Goal: Transaction & Acquisition: Download file/media

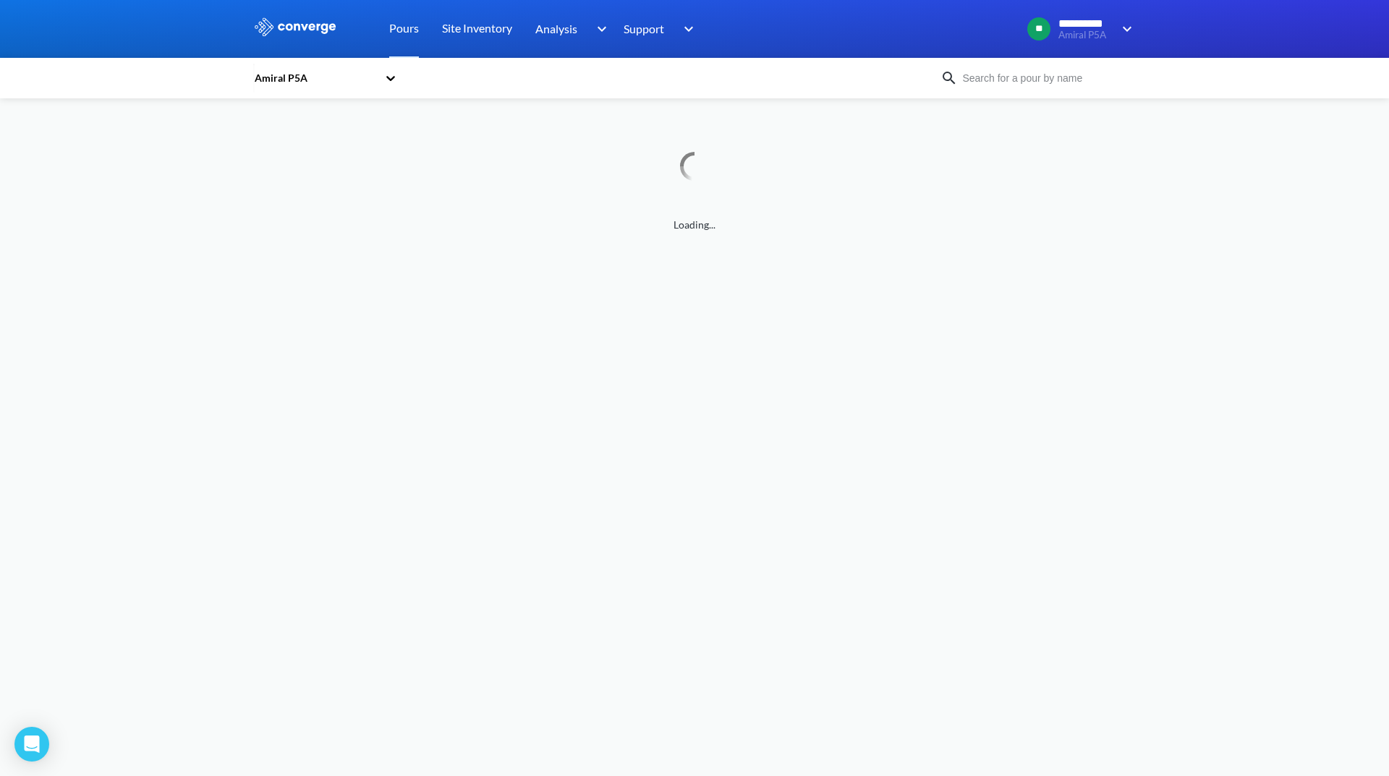
click at [386, 74] on icon at bounding box center [391, 78] width 14 height 14
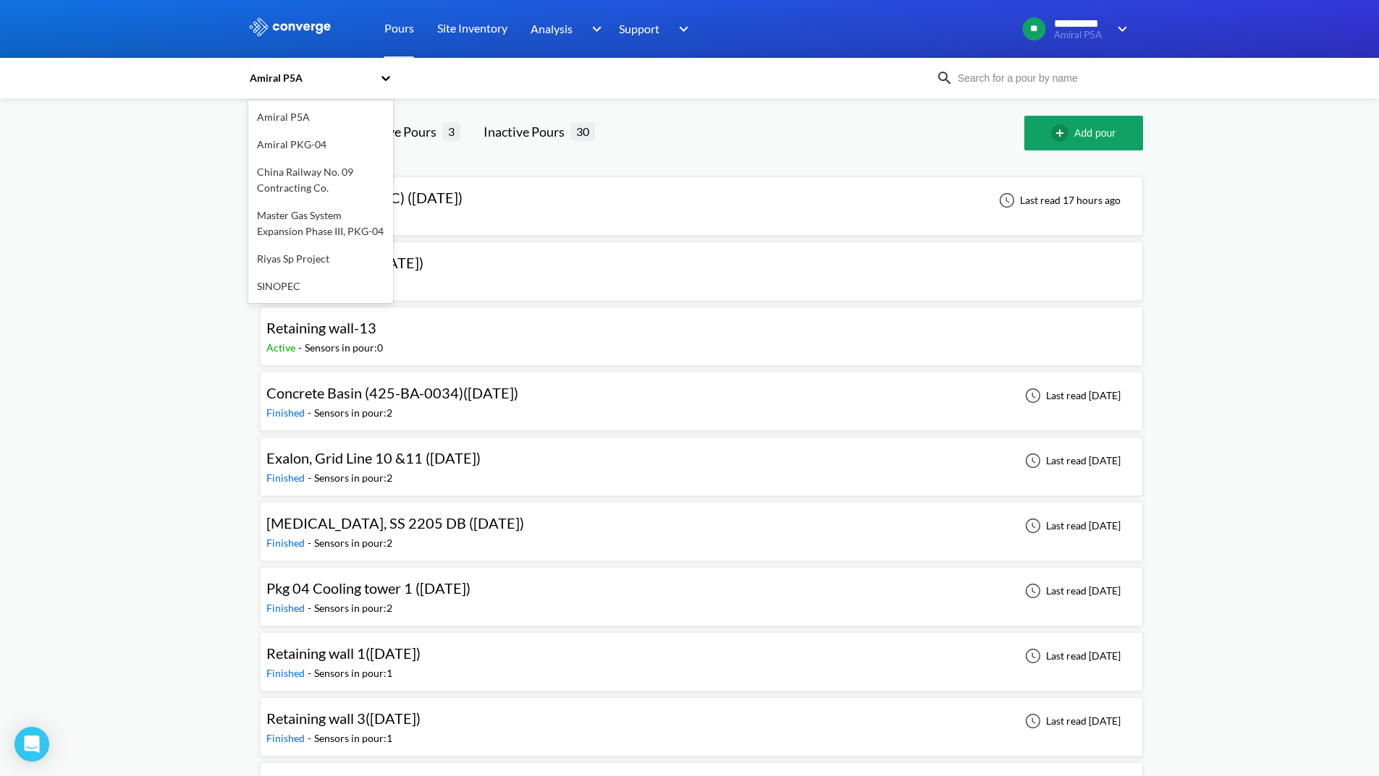
click at [296, 114] on div "Amiral P5A" at bounding box center [320, 116] width 145 height 27
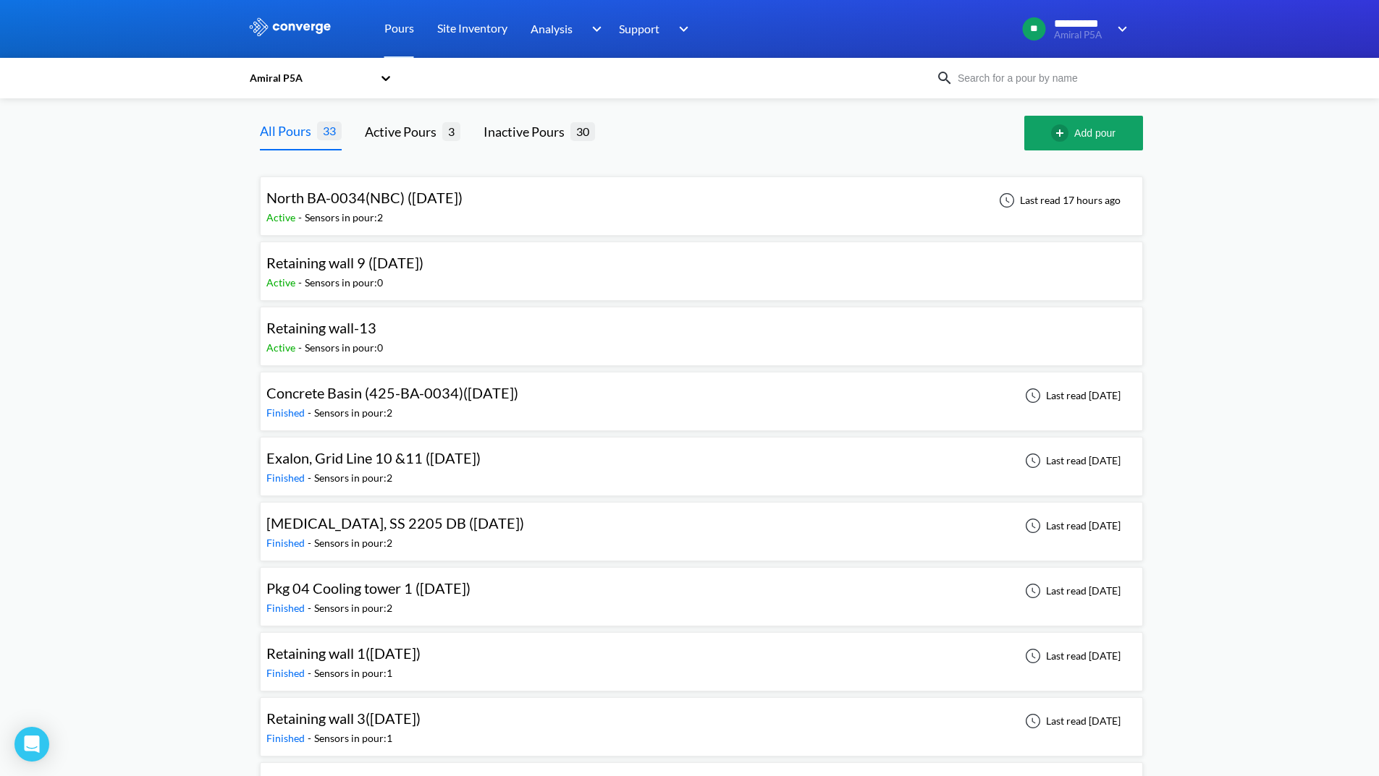
click at [388, 78] on icon at bounding box center [385, 78] width 9 height 5
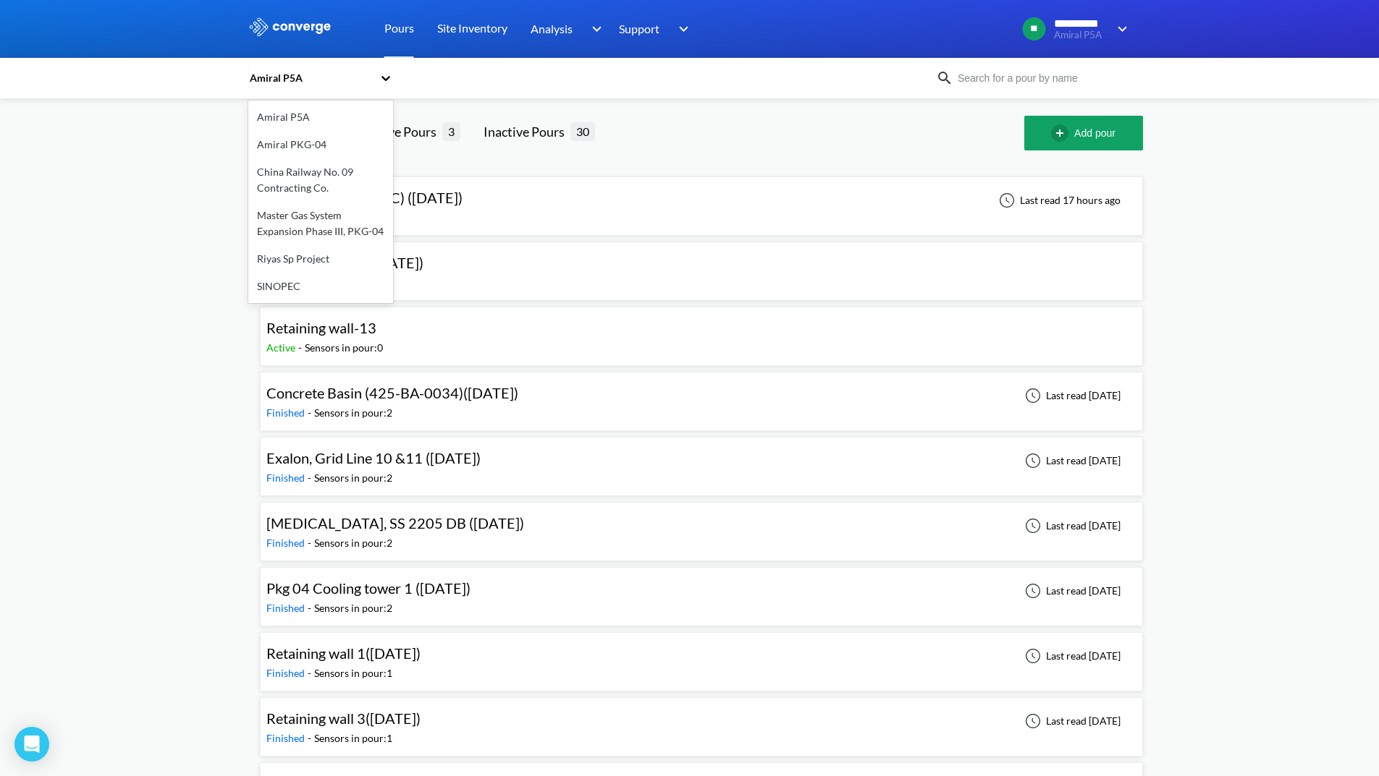
click at [303, 177] on div "China Railway No. 09 Contracting Co." at bounding box center [320, 179] width 145 height 43
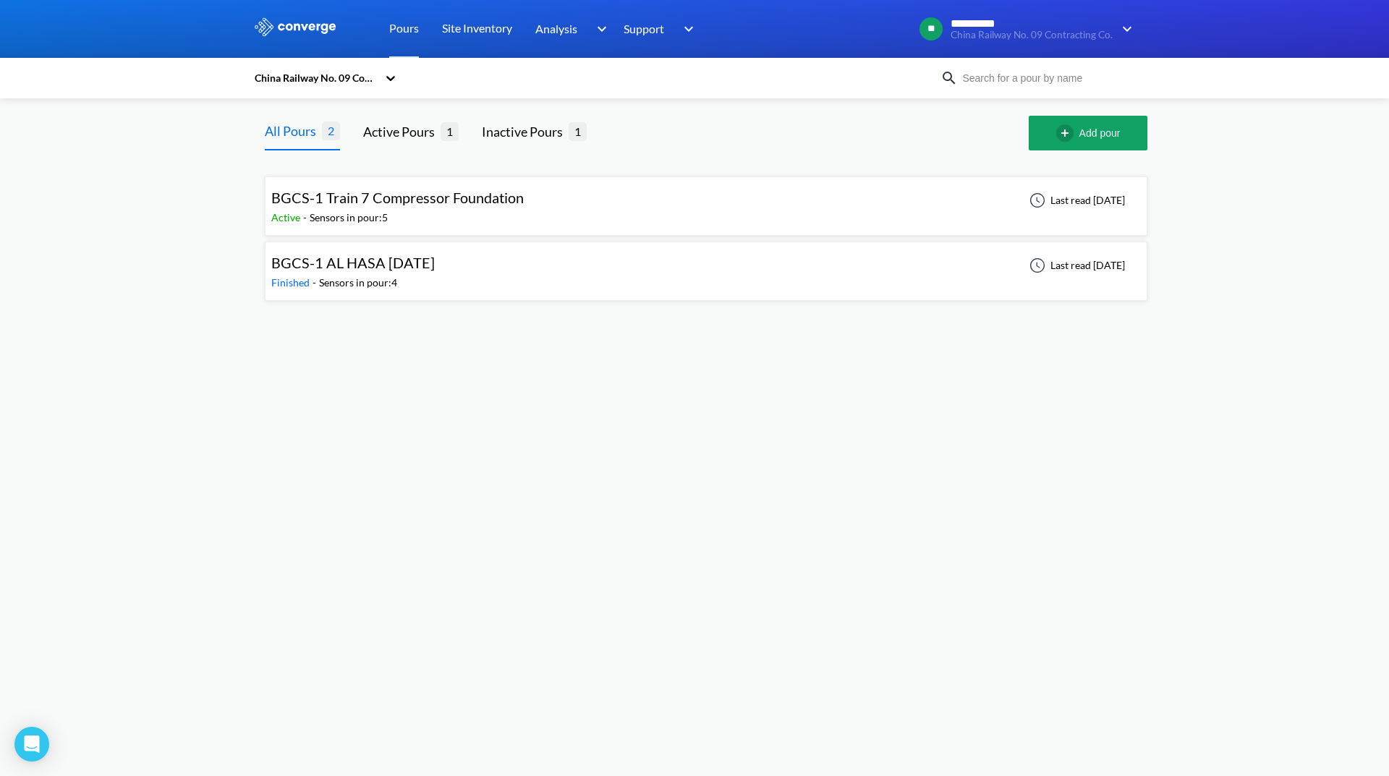
click at [574, 271] on div "BGCS-1 AL HASA [DATE] Finished - Sensors in pour: 4 Last read [DATE]" at bounding box center [706, 271] width 870 height 46
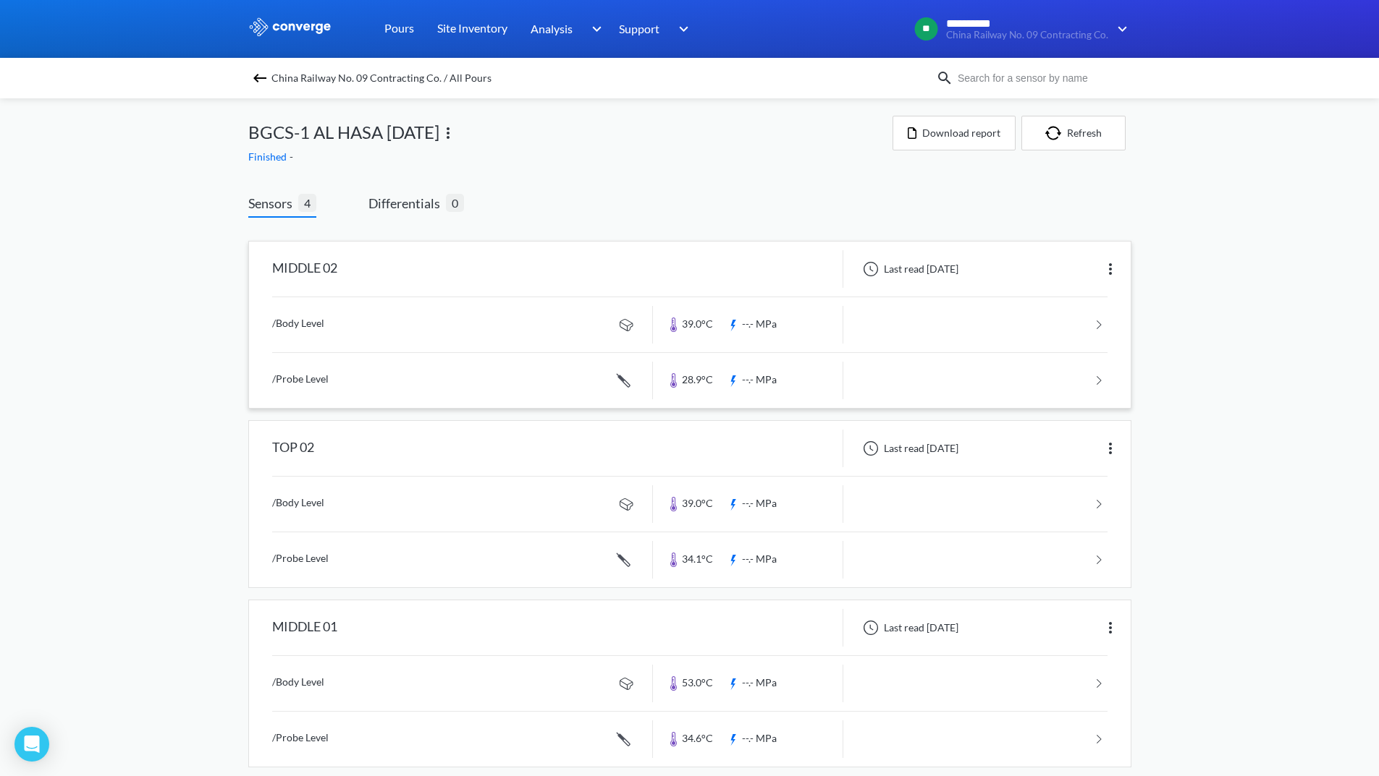
click at [1114, 267] on img at bounding box center [1109, 269] width 17 height 17
click at [947, 218] on div "MIDDLE 02 Last read [DATE] Edit /Body Level 39.0°C --.- MPa /Probe Level 28.9°C…" at bounding box center [689, 597] width 883 height 758
click at [261, 84] on img at bounding box center [259, 77] width 17 height 17
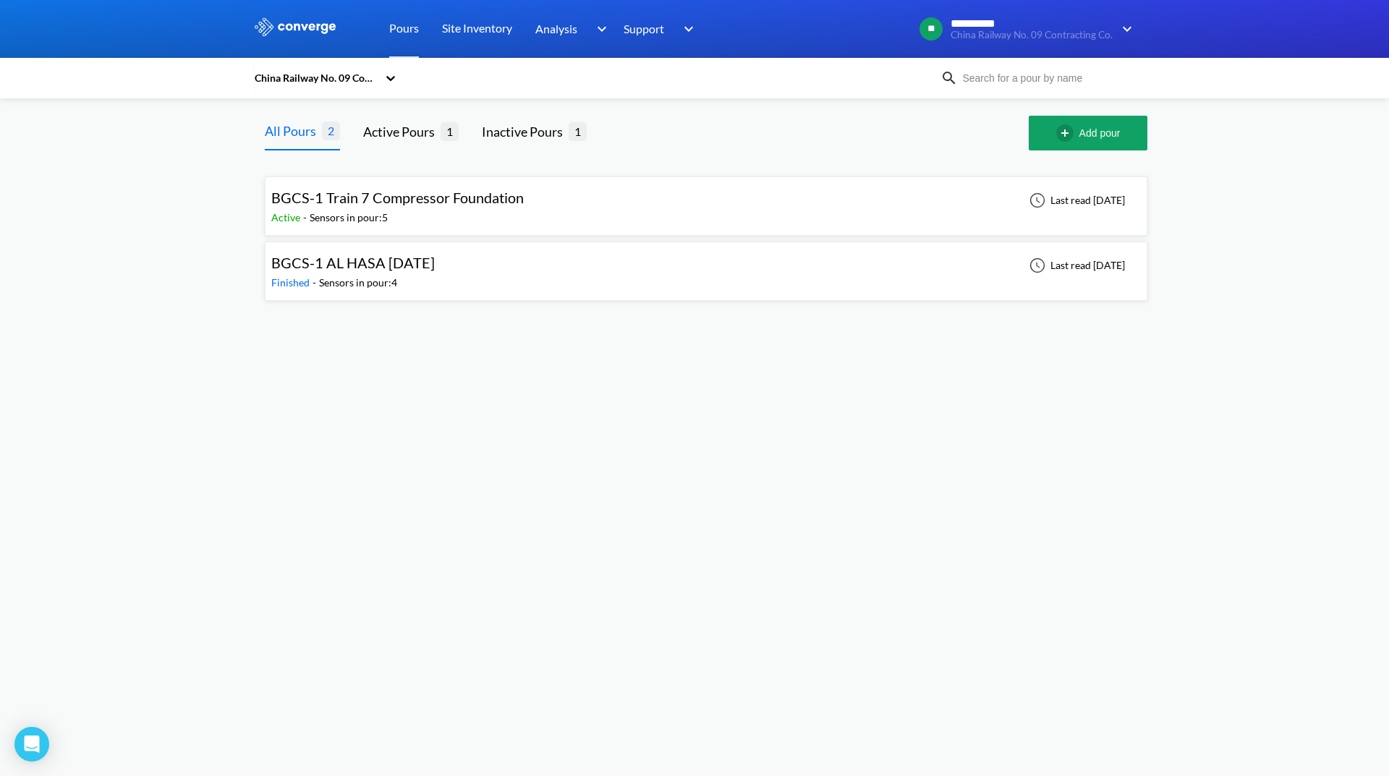
click at [397, 212] on div "Active - Sensors in pour: 5" at bounding box center [401, 218] width 260 height 16
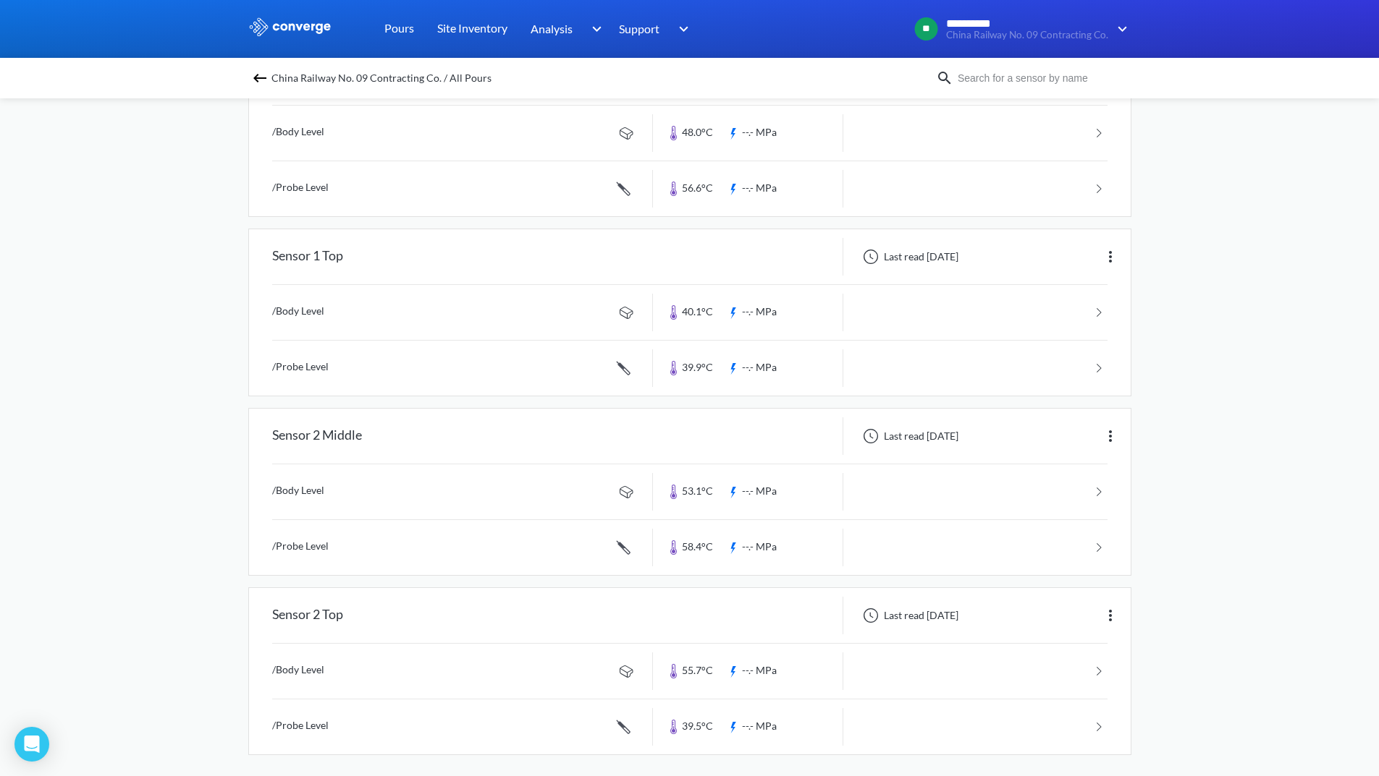
scroll to position [379, 0]
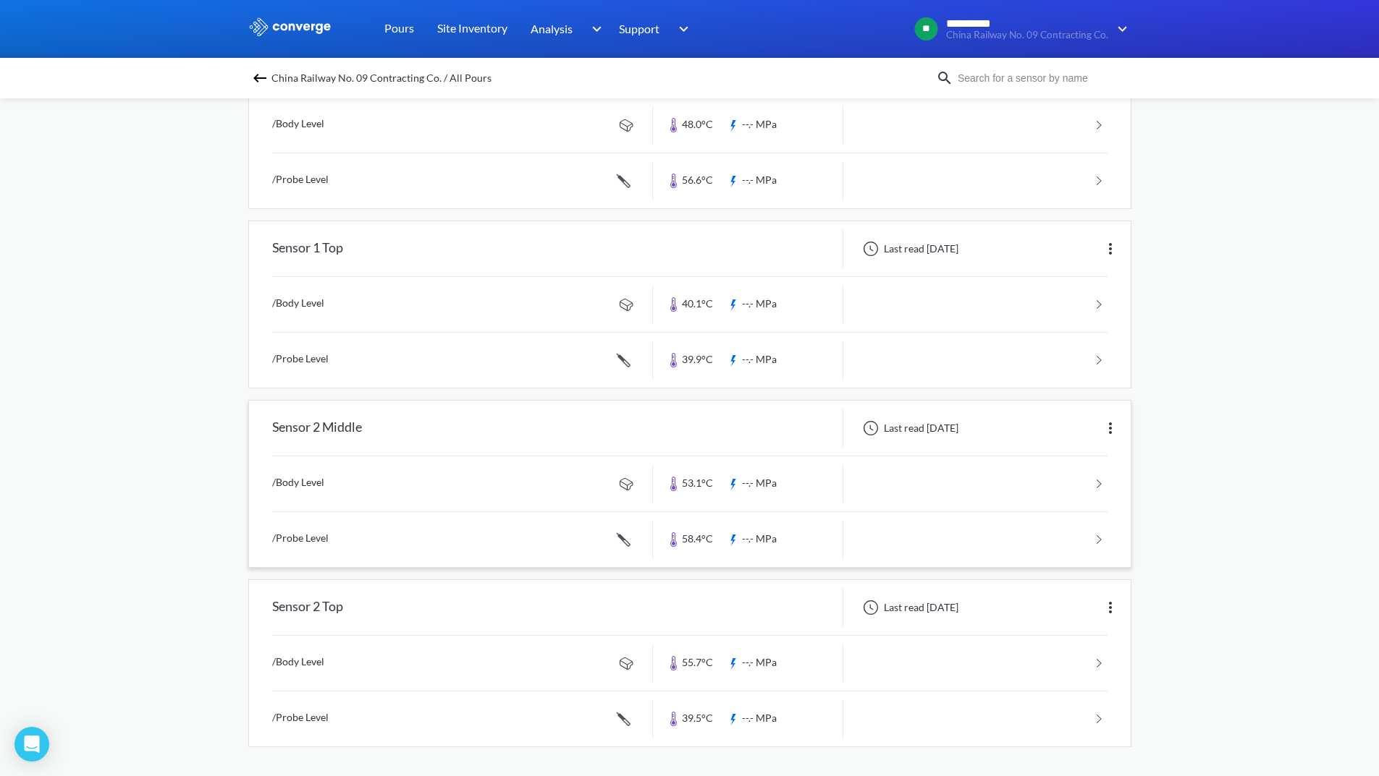
click at [987, 433] on div "Last read [DATE]" at bounding box center [986, 429] width 287 height 38
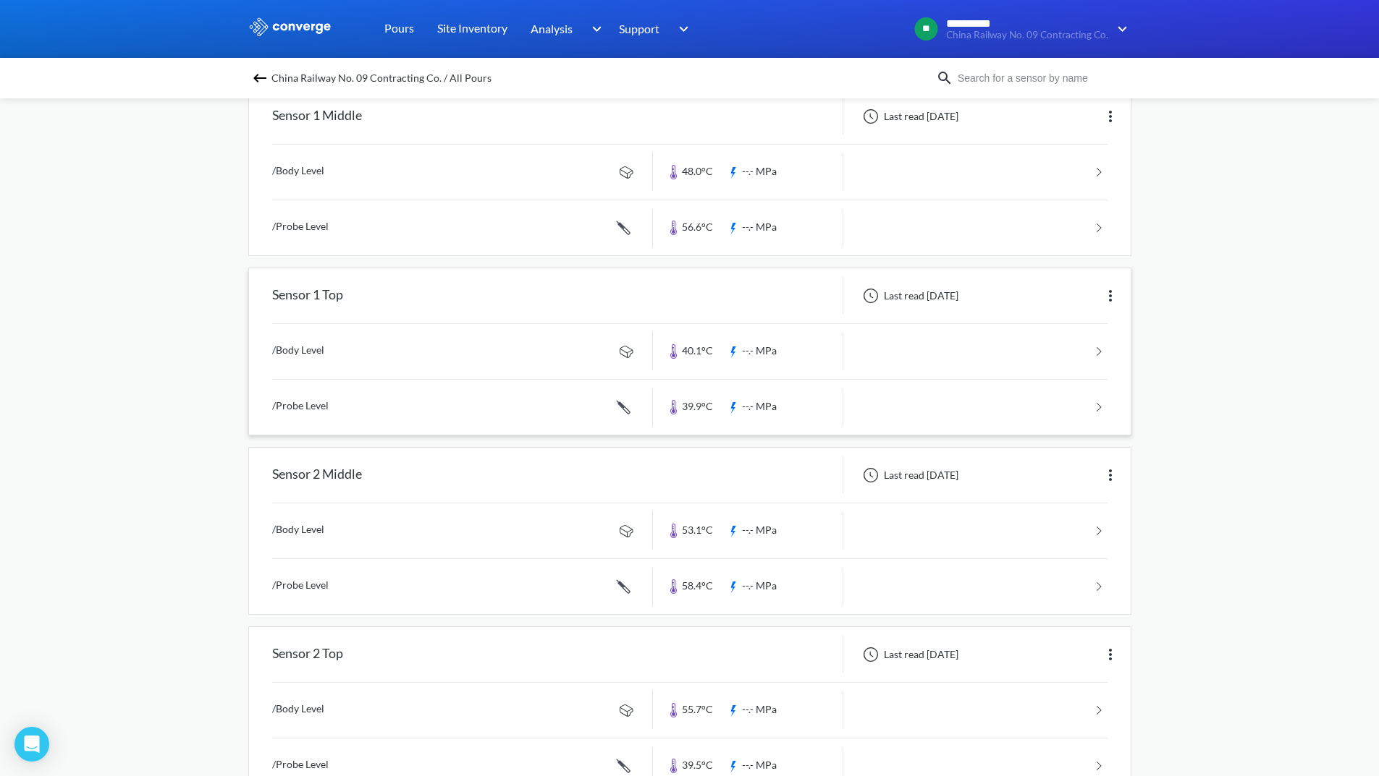
scroll to position [307, 0]
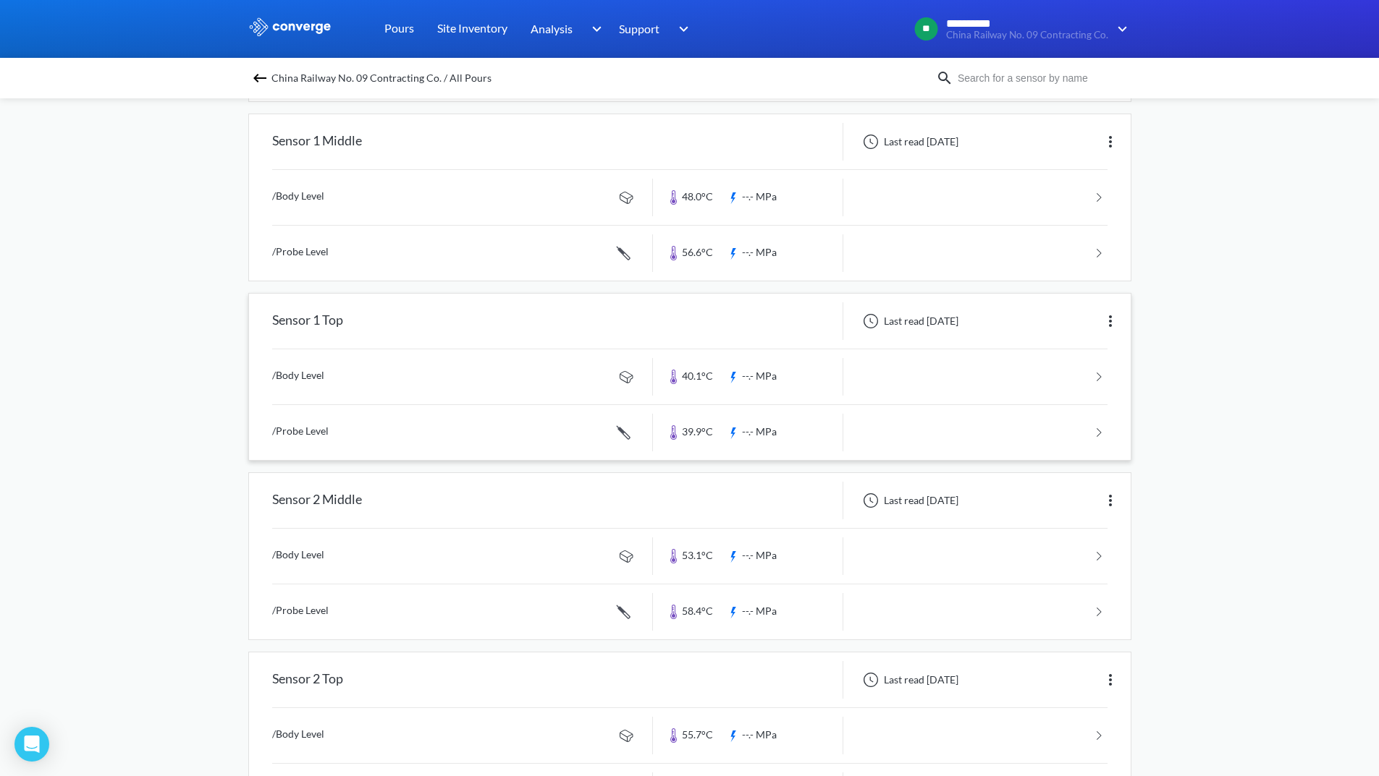
click at [1040, 424] on link at bounding box center [689, 432] width 835 height 55
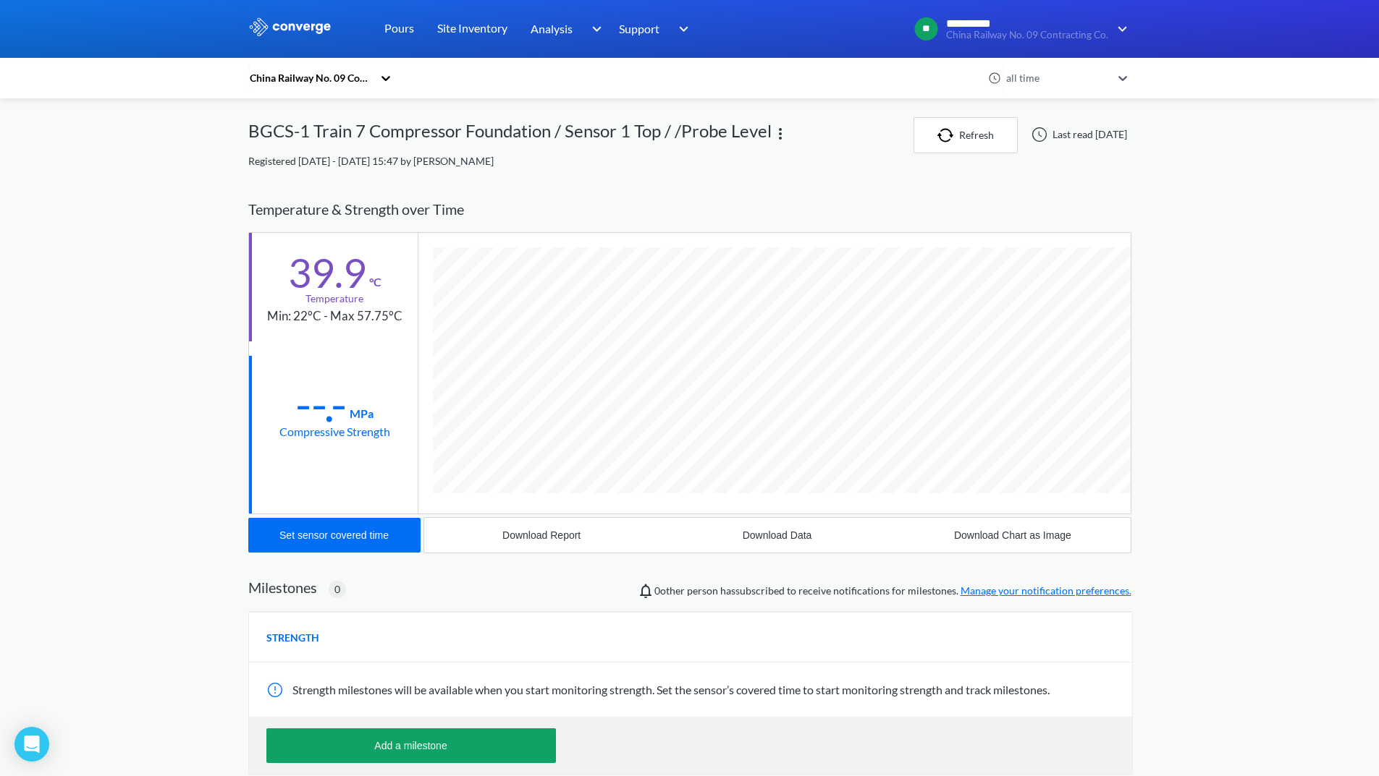
scroll to position [792, 883]
click at [807, 536] on div "Download Data" at bounding box center [776, 536] width 69 height 12
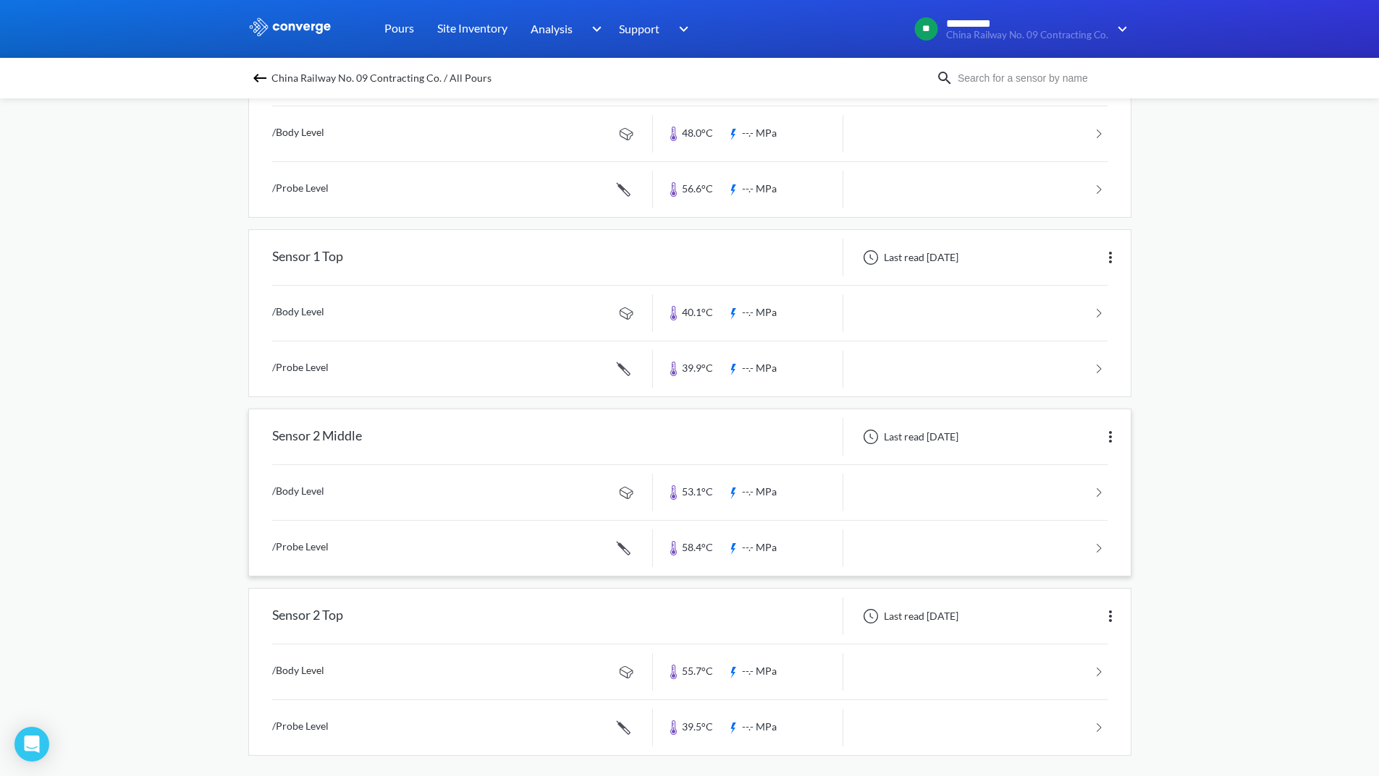
scroll to position [379, 0]
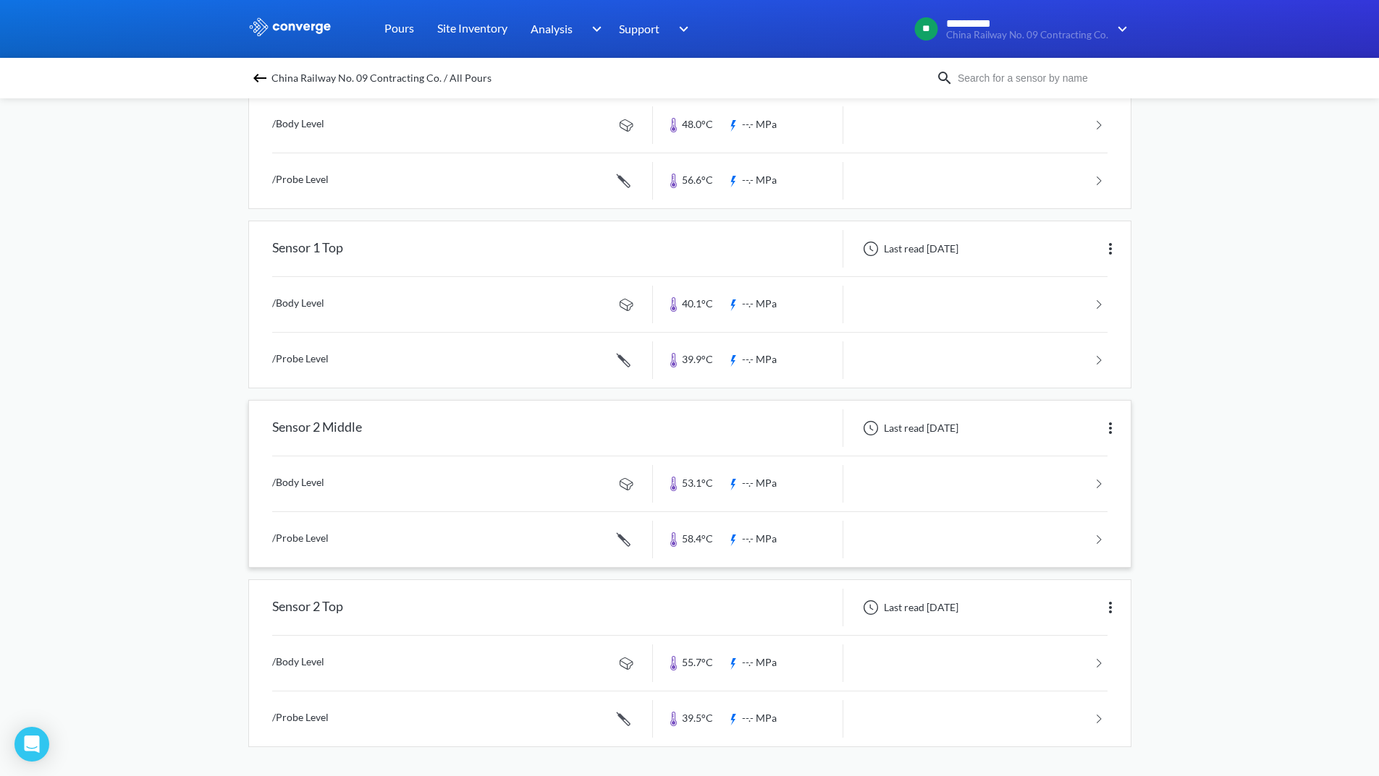
click at [1040, 530] on link at bounding box center [689, 539] width 835 height 55
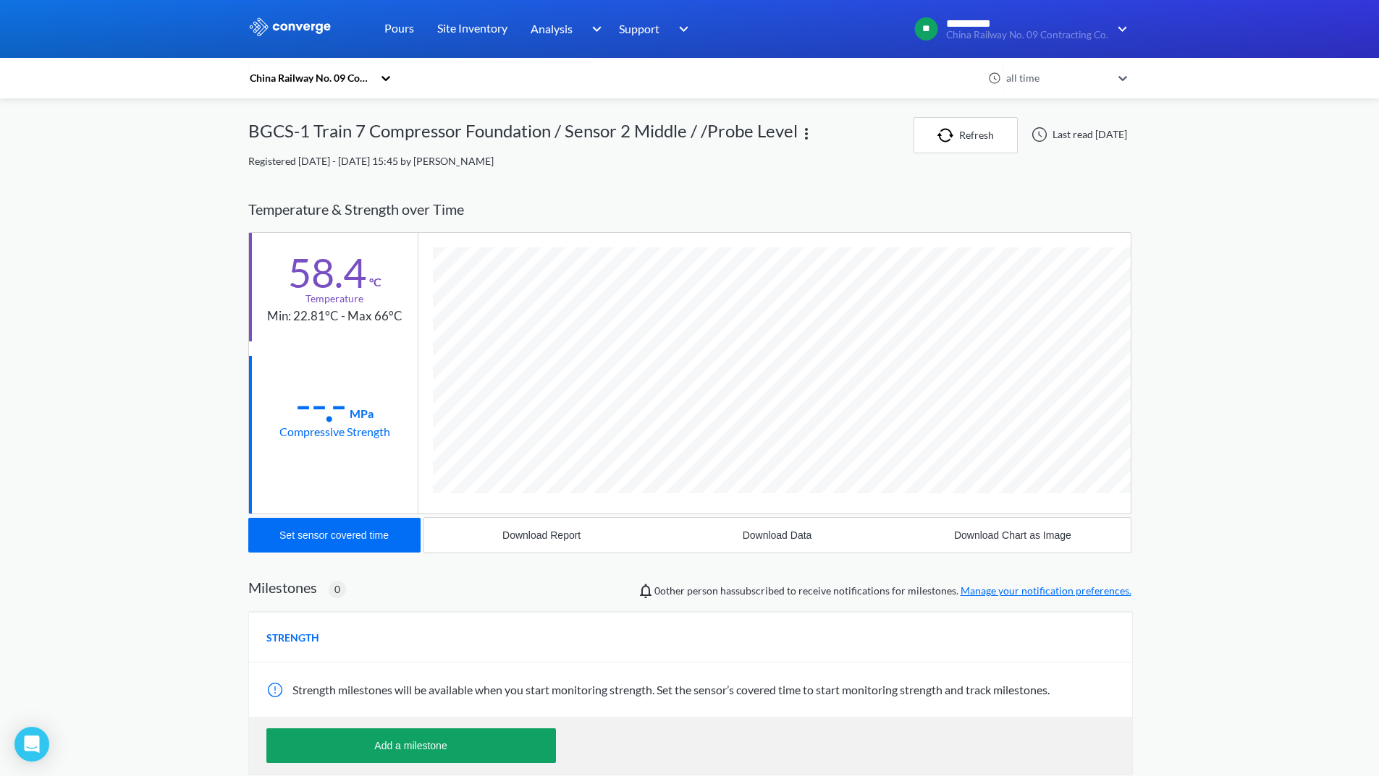
scroll to position [792, 883]
click at [805, 533] on div "Download Data" at bounding box center [776, 536] width 69 height 12
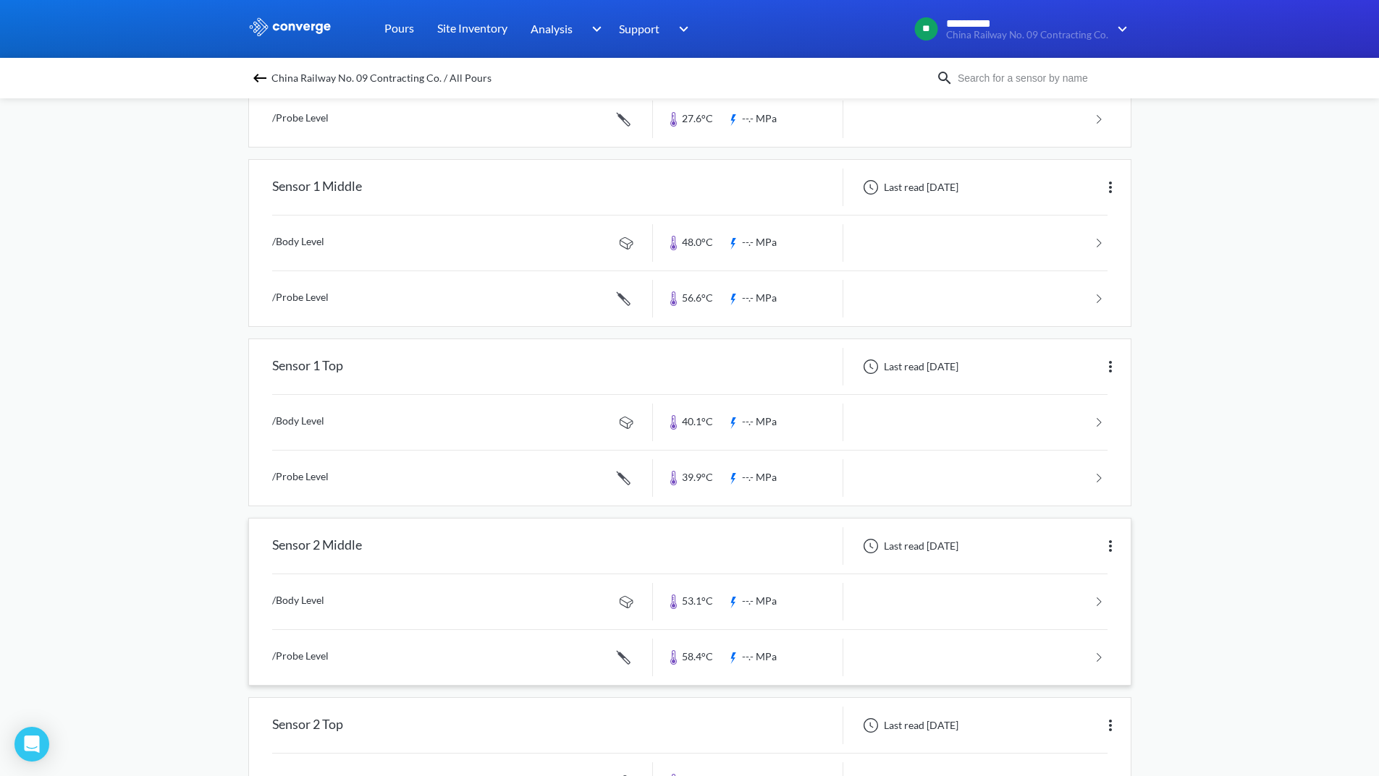
scroll to position [379, 0]
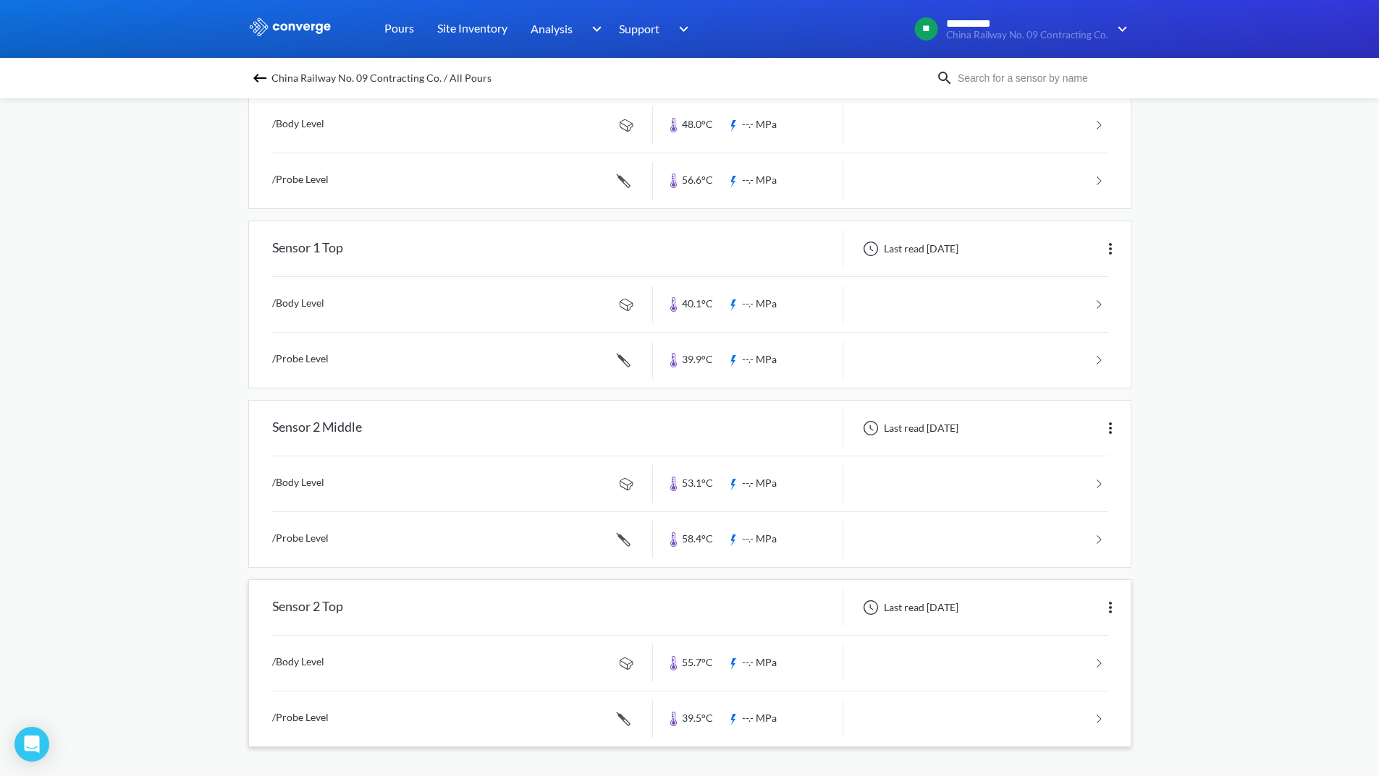
click at [915, 725] on link at bounding box center [689, 719] width 835 height 55
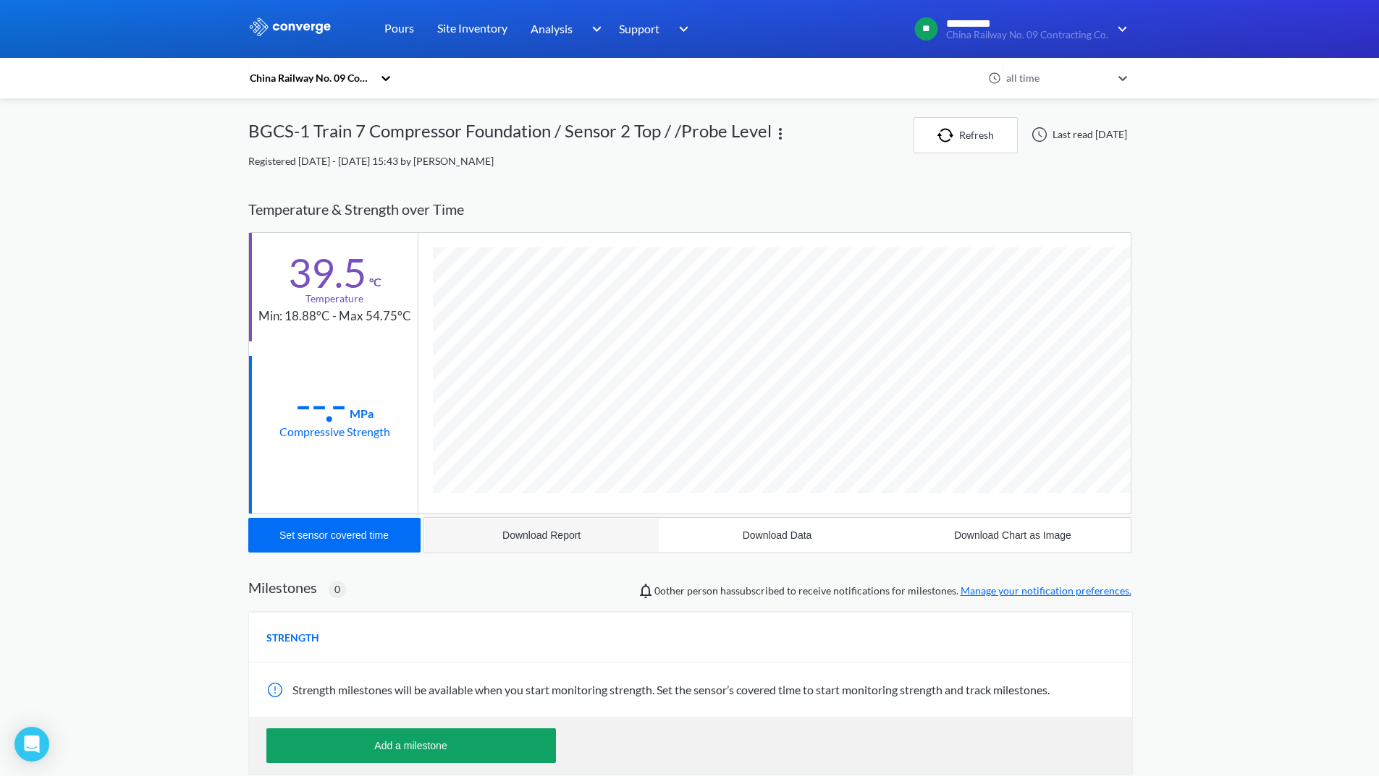
scroll to position [792, 883]
click at [770, 539] on div "Download Data" at bounding box center [776, 536] width 69 height 12
